Goal: Contribute content: Contribute content

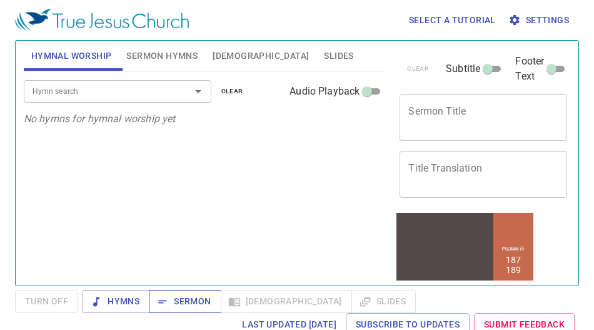
click at [187, 303] on span "Sermon" at bounding box center [185, 301] width 52 height 16
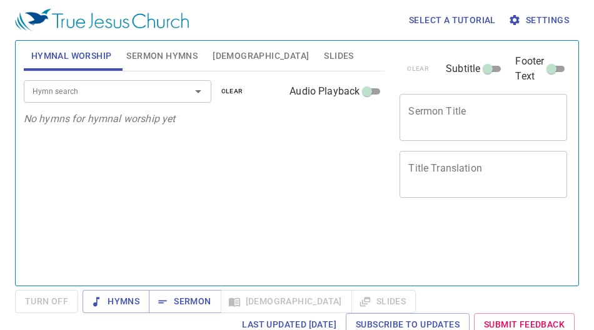
click at [408, 108] on textarea "Sermon Title" at bounding box center [483, 117] width 150 height 24
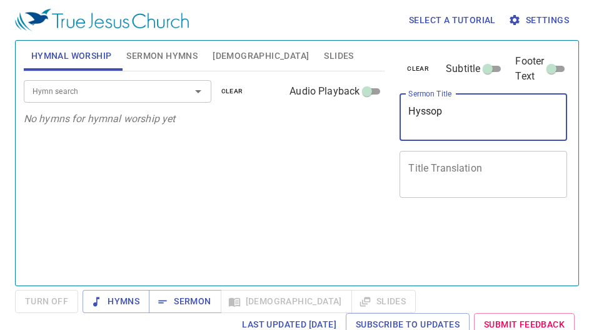
type textarea "Hyssop"
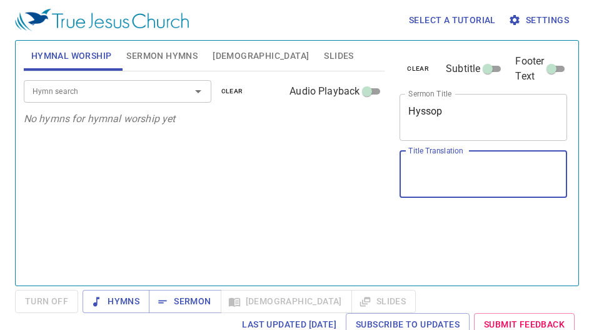
click at [408, 172] on textarea "Title Translation" at bounding box center [483, 174] width 150 height 24
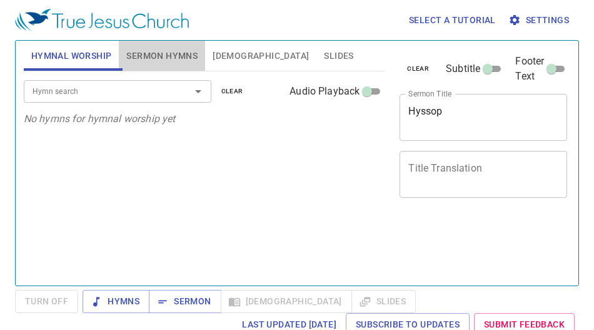
click at [146, 41] on button "Sermon Hymns" at bounding box center [162, 56] width 86 height 30
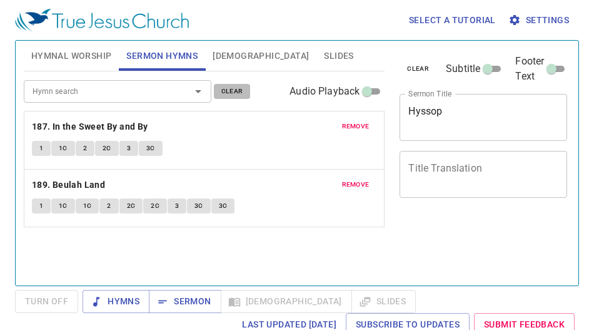
click at [232, 94] on span "clear" at bounding box center [232, 91] width 22 height 11
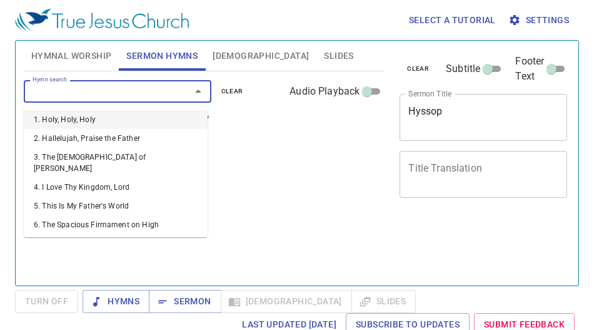
click at [155, 87] on input "Hymn search" at bounding box center [99, 91] width 143 height 14
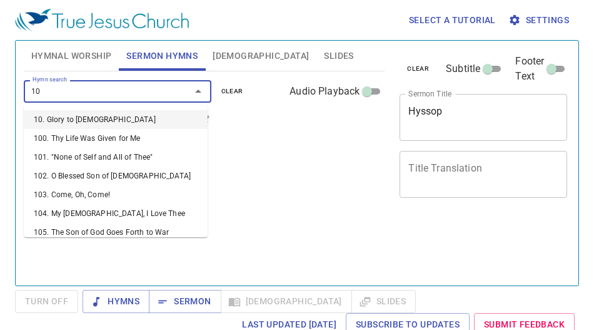
type input "108"
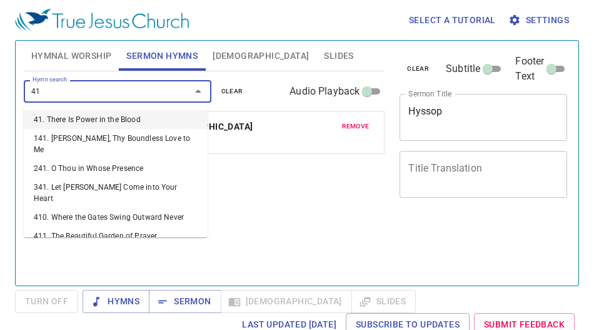
type input "418"
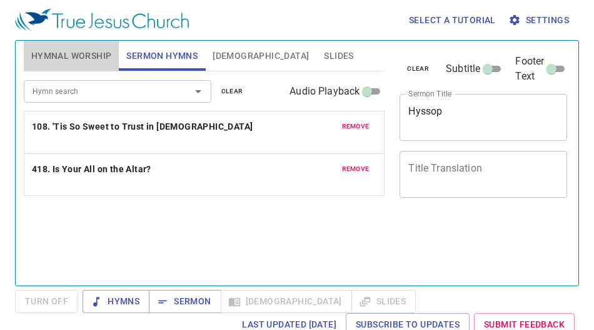
click at [86, 58] on span "Hymnal Worship" at bounding box center [71, 56] width 81 height 16
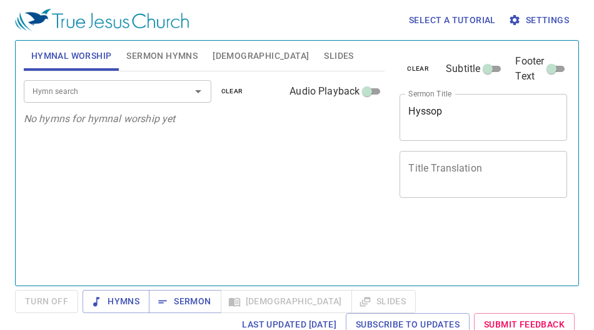
click at [82, 94] on input "Hymn search" at bounding box center [99, 91] width 143 height 14
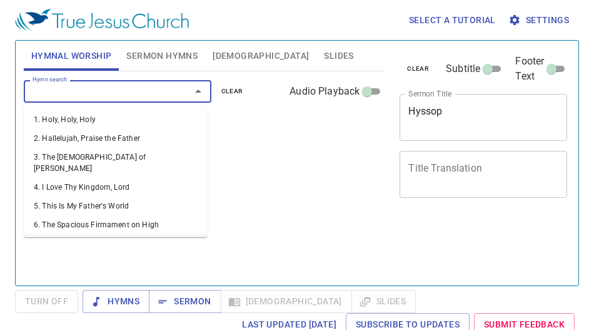
click at [234, 225] on div "Hymn search Hymn search clear Audio Playback No hymns for hymnal worship yet" at bounding box center [205, 172] width 362 height 203
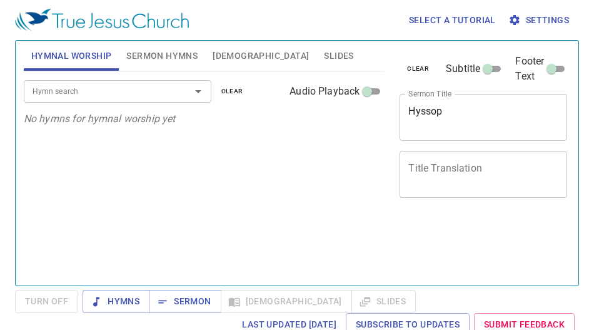
click at [408, 162] on textarea "Title Translation" at bounding box center [483, 174] width 150 height 24
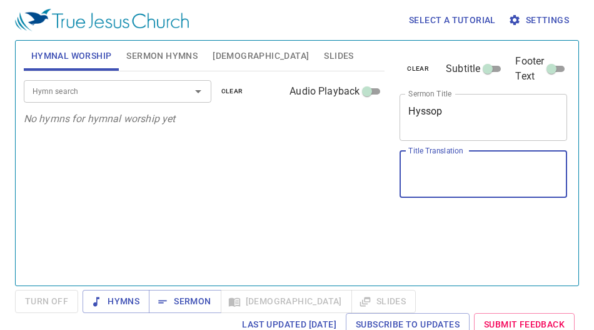
paste textarea "牛膝草"
type textarea "牛膝草"
click at [168, 54] on span "Sermon Hymns" at bounding box center [161, 56] width 71 height 16
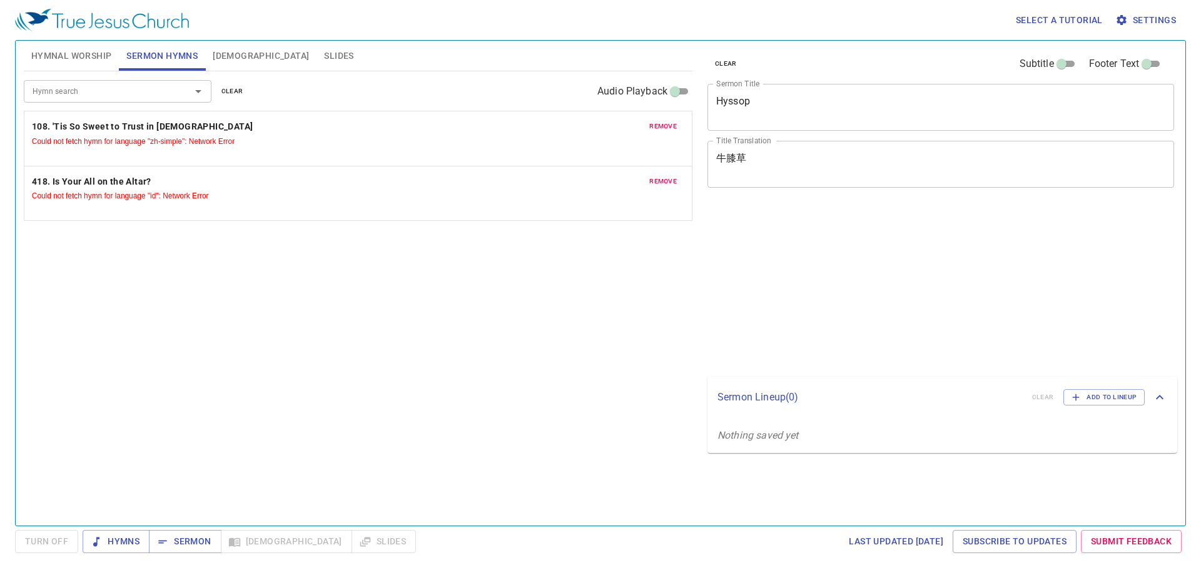
click at [91, 49] on span "Hymnal Worship" at bounding box center [71, 56] width 81 height 16
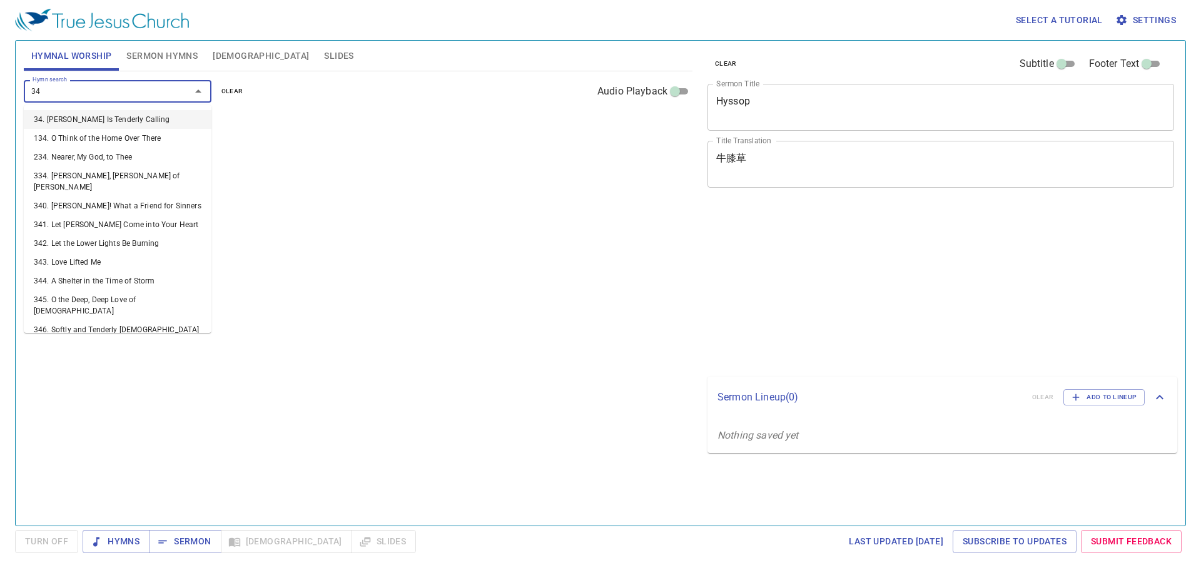
type input "344"
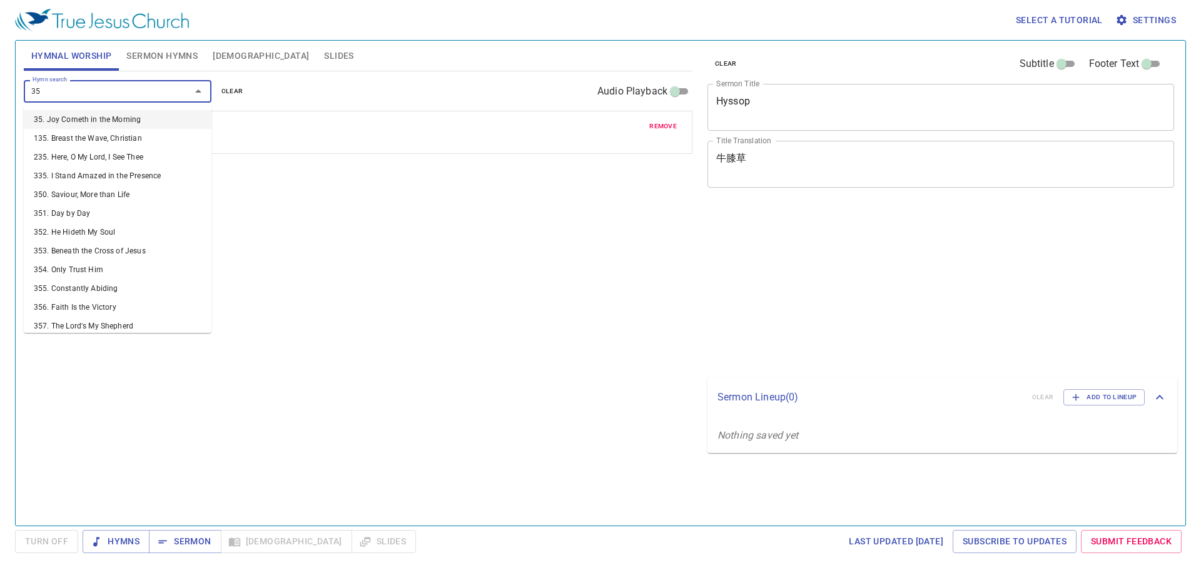
type input "356"
type input "359"
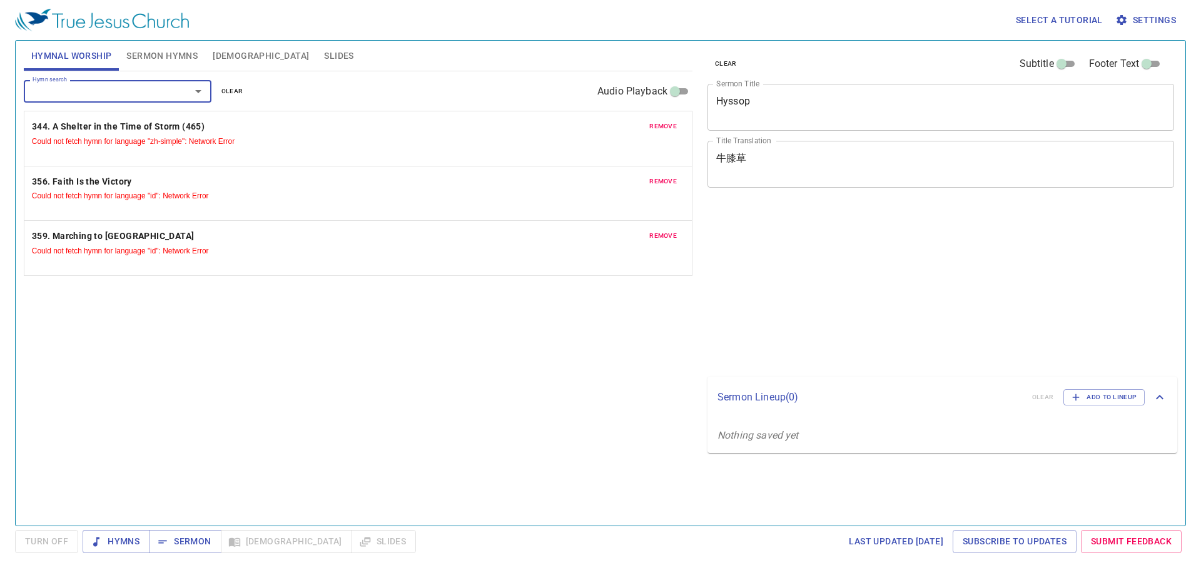
click at [94, 88] on input "Hymn search" at bounding box center [99, 91] width 143 height 14
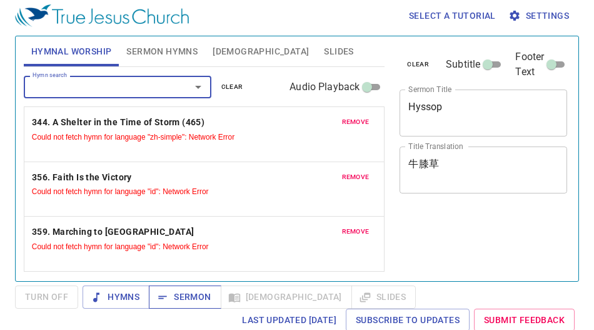
scroll to position [6, 0]
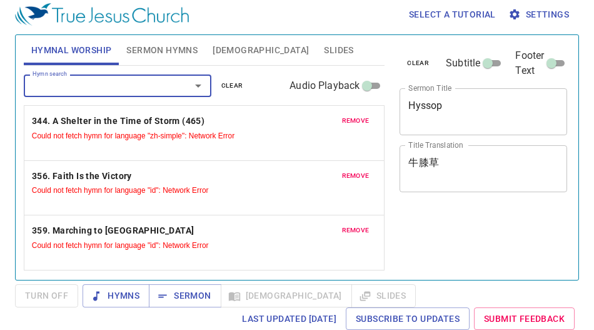
click at [324, 45] on span "Slides" at bounding box center [338, 51] width 29 height 16
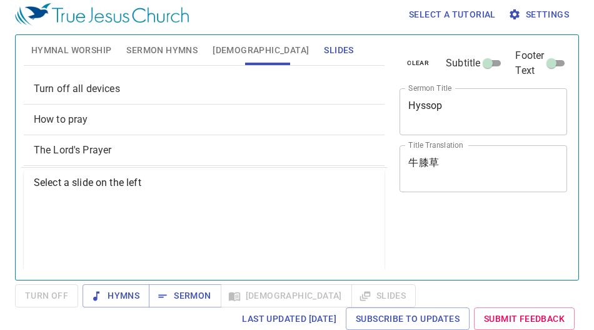
scroll to position [27, 0]
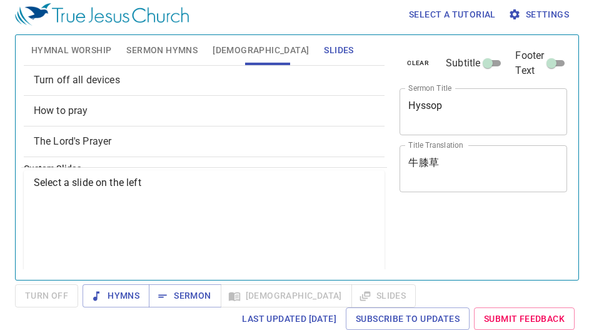
click at [64, 231] on span "Prayer Request" at bounding box center [174, 225] width 281 height 15
click at [330, 291] on span "Project" at bounding box center [350, 299] width 41 height 16
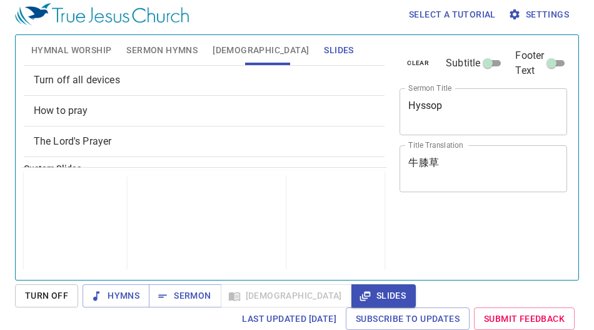
click at [583, 60] on div "Select a tutorial Settings Hymnal Worship Sermon Hymns Bible Slides Hymn search…" at bounding box center [297, 159] width 594 height 330
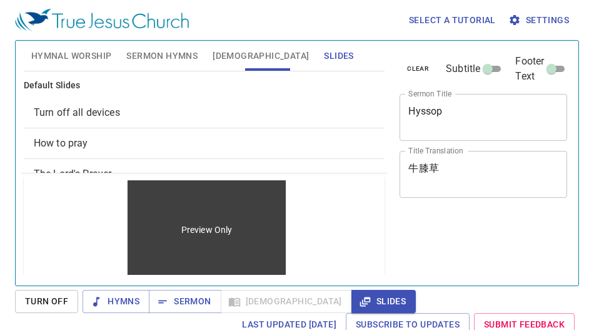
scroll to position [0, 0]
click at [233, 224] on p "Preview Only" at bounding box center [206, 230] width 51 height 13
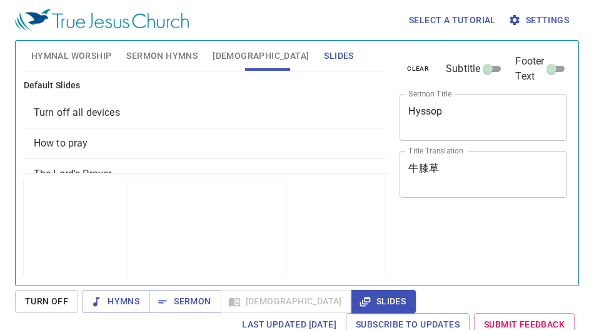
click at [93, 62] on span "Hymnal Worship" at bounding box center [71, 56] width 81 height 16
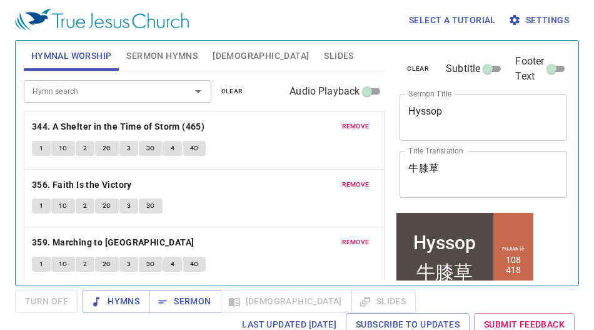
click at [175, 60] on span "Sermon Hymns" at bounding box center [161, 56] width 71 height 16
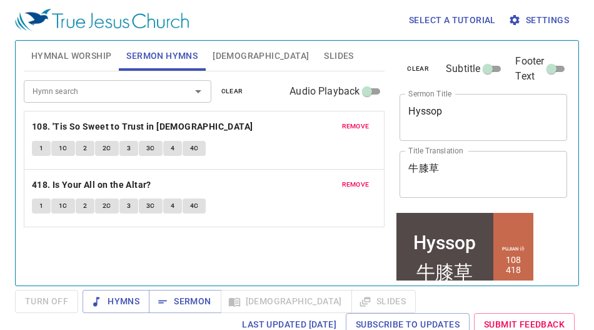
click at [324, 54] on span "Slides" at bounding box center [338, 56] width 29 height 16
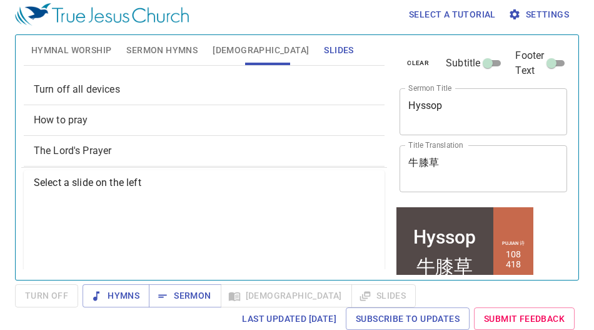
scroll to position [27, 0]
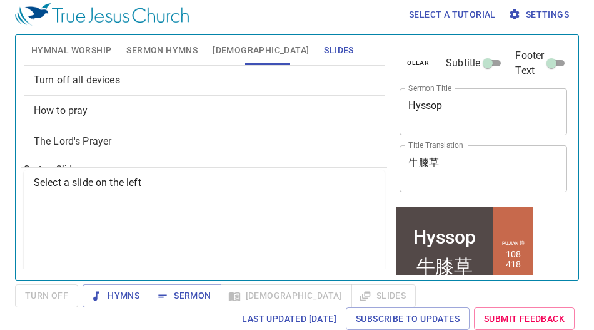
click at [76, 219] on span "Prayer Request" at bounding box center [174, 225] width 281 height 15
click at [320, 287] on button "Project" at bounding box center [350, 298] width 61 height 23
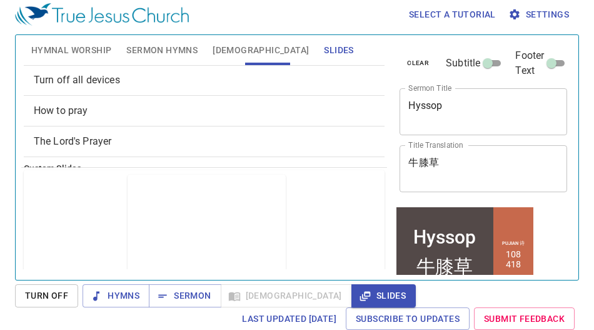
scroll to position [0, 0]
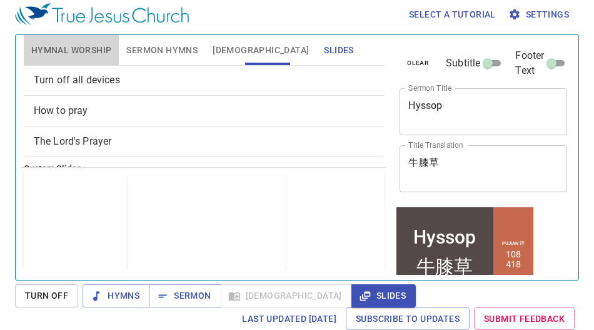
click at [84, 52] on span "Hymnal Worship" at bounding box center [71, 51] width 81 height 16
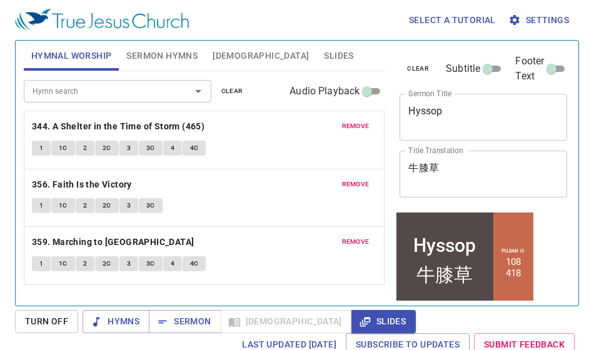
click at [534, 28] on span "Settings" at bounding box center [540, 21] width 58 height 16
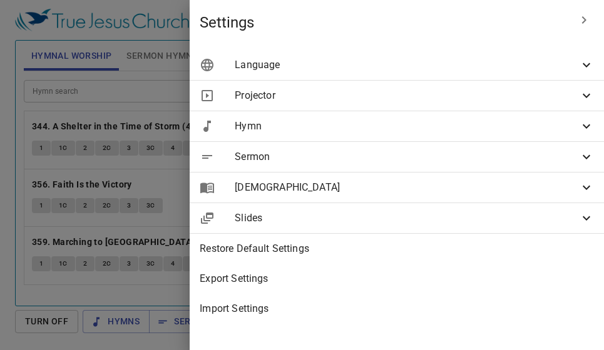
click at [462, 78] on div "Language" at bounding box center [397, 65] width 414 height 30
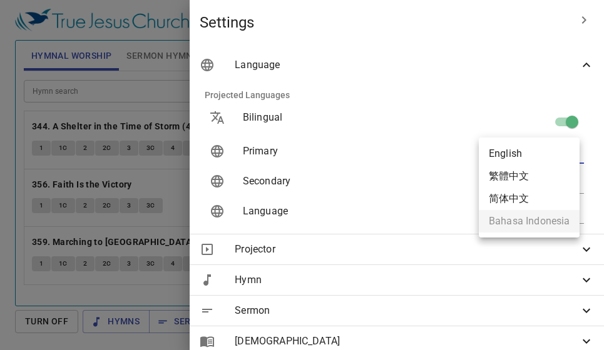
click at [552, 156] on body "Select a tutorial Settings Hymnal Worship Sermon Hymns Bible Slides Hymn search…" at bounding box center [302, 175] width 604 height 350
click at [535, 160] on li "English" at bounding box center [529, 154] width 101 height 23
type input "en"
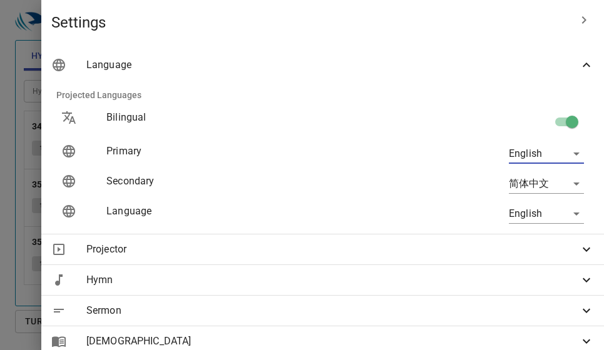
click at [205, 207] on div at bounding box center [302, 175] width 604 height 350
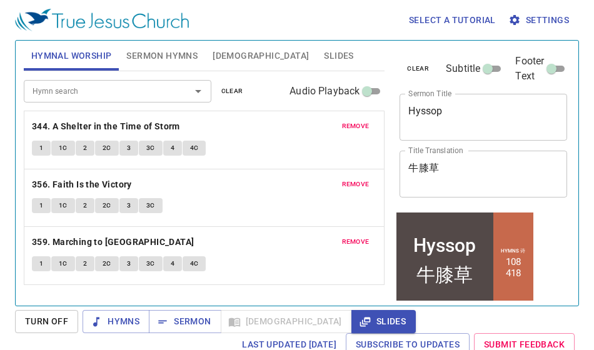
click at [313, 13] on div "Select a tutorial Settings" at bounding box center [294, 20] width 559 height 40
click at [266, 19] on div "Select a tutorial Settings" at bounding box center [294, 20] width 559 height 40
click at [108, 327] on span "Hymns" at bounding box center [116, 322] width 47 height 16
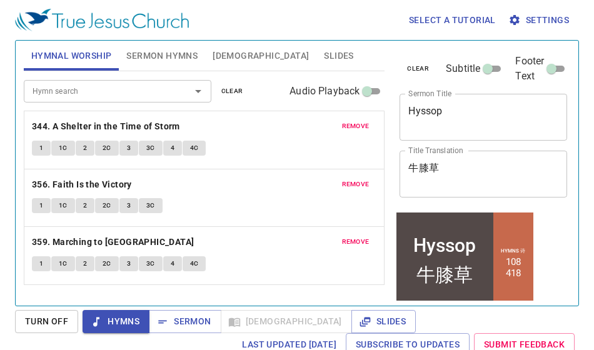
drag, startPoint x: 12, startPoint y: 164, endPoint x: 18, endPoint y: 156, distance: 9.4
click at [12, 164] on div "Select a tutorial Settings Hymnal Worship Sermon Hymns Bible Slides Hymn search…" at bounding box center [297, 175] width 594 height 350
click at [61, 129] on b "344. A Shelter in the Time of Storm" at bounding box center [106, 127] width 148 height 16
click at [36, 150] on button "1" at bounding box center [41, 148] width 19 height 15
click at [262, 185] on p "356. Faith Is the Victory" at bounding box center [204, 185] width 345 height 16
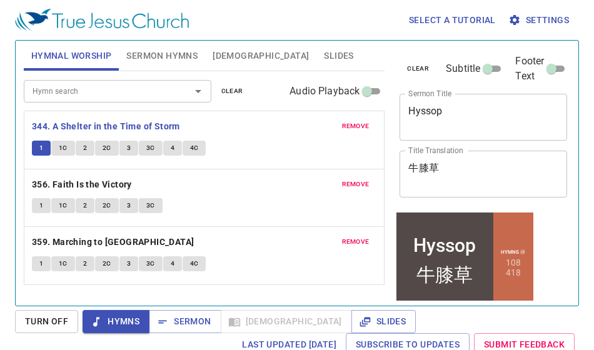
click at [253, 153] on div "1 1C 2 2C 3 3C 4 4C" at bounding box center [204, 150] width 345 height 18
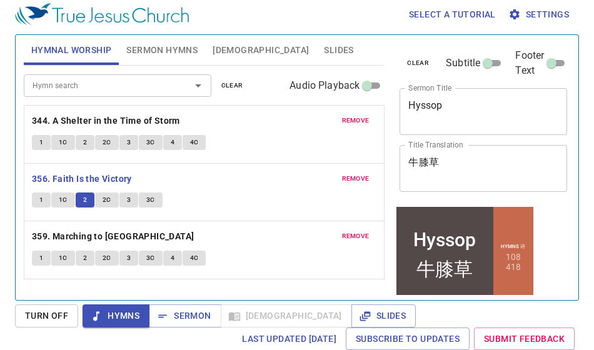
scroll to position [6, 0]
click at [127, 199] on span "3" at bounding box center [129, 200] width 4 height 11
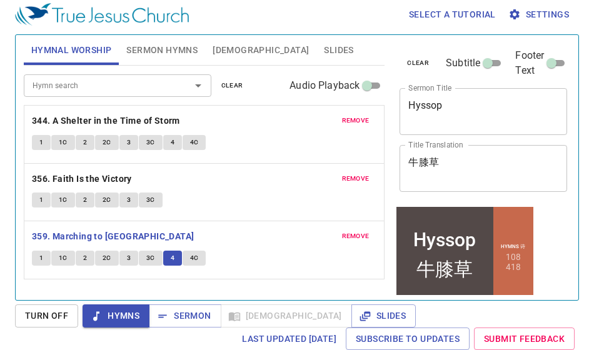
scroll to position [6, 0]
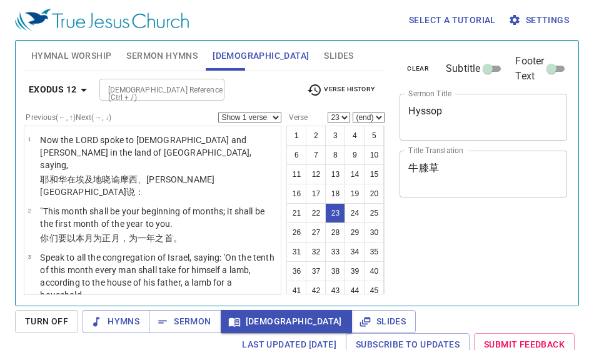
select select "23"
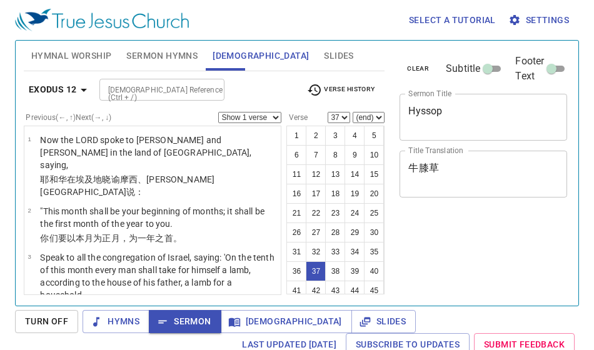
select select "37"
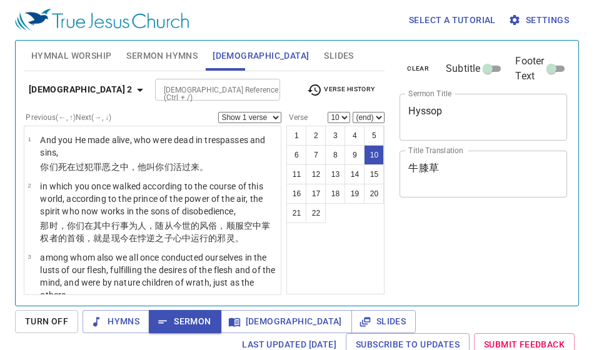
select select "10"
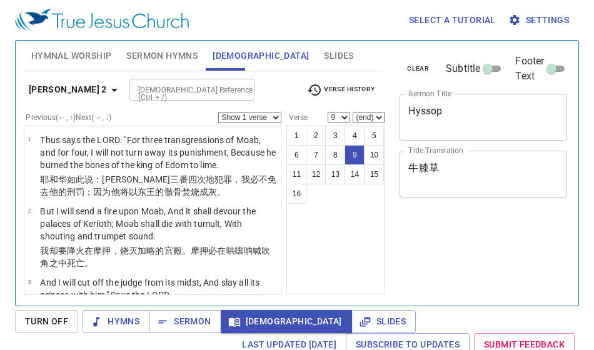
select select "9"
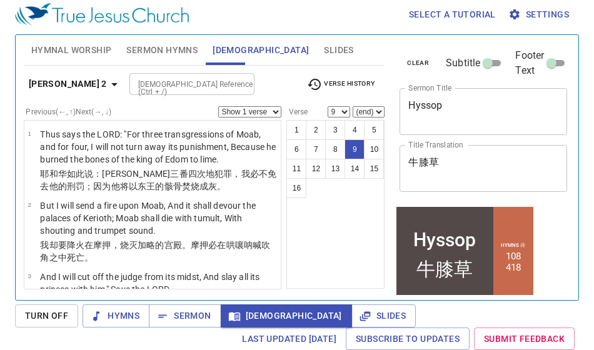
scroll to position [696, 0]
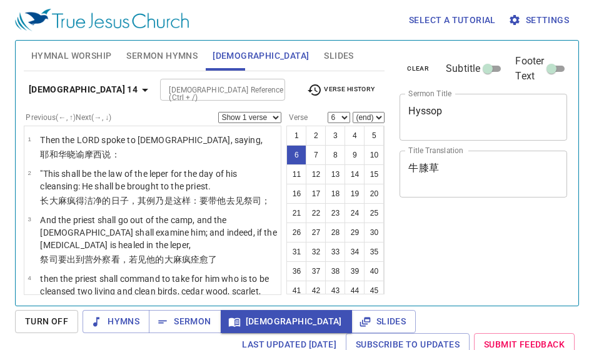
select select "6"
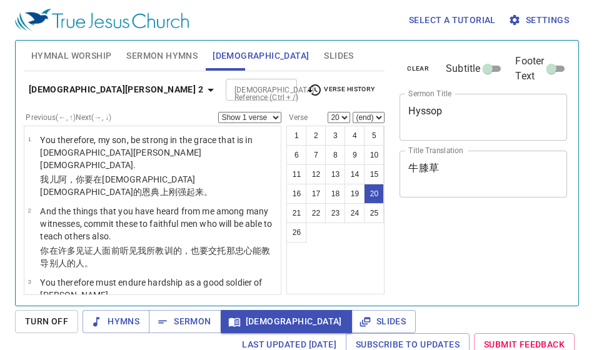
select select "20"
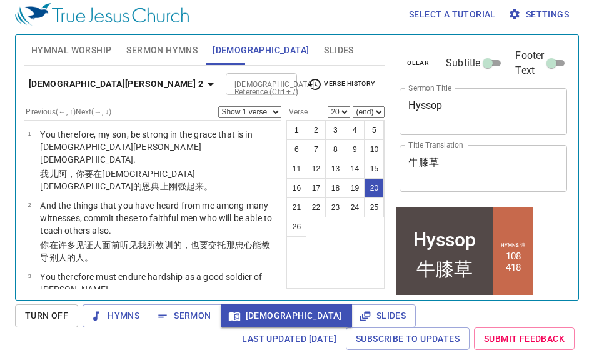
scroll to position [1230, 0]
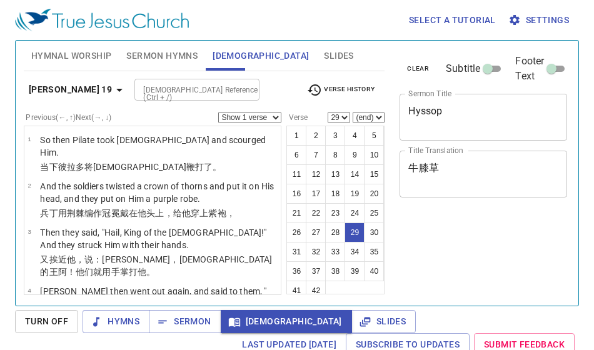
select select "29"
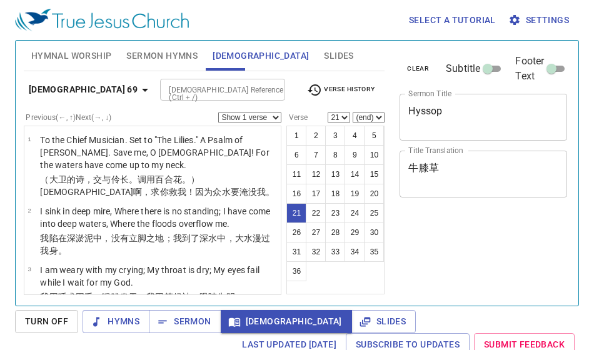
select select "21"
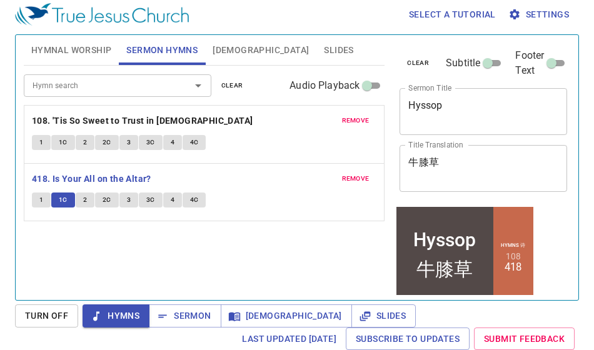
scroll to position [6, 0]
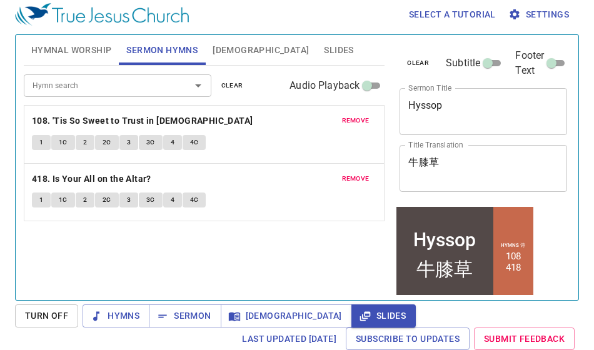
scroll to position [6, 0]
